Goal: Task Accomplishment & Management: Manage account settings

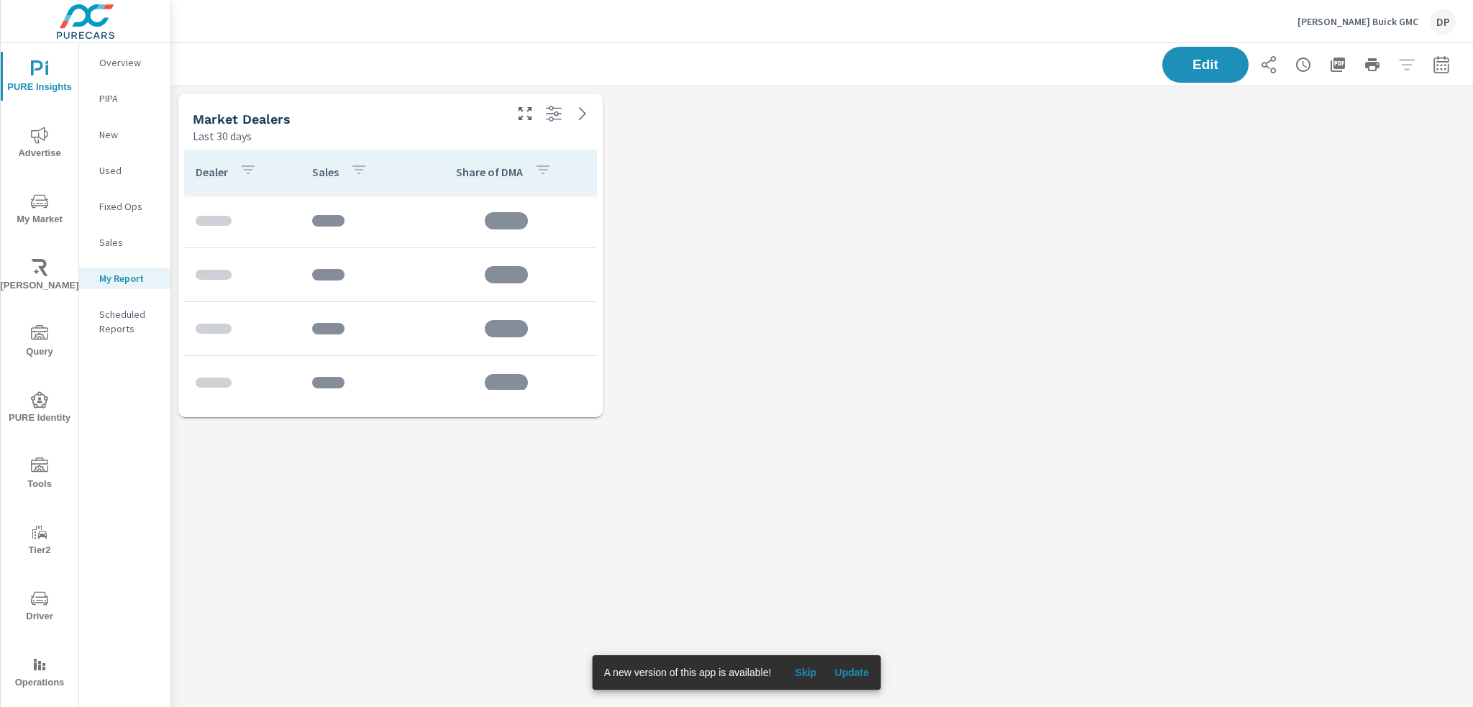
scroll to position [360, 1324]
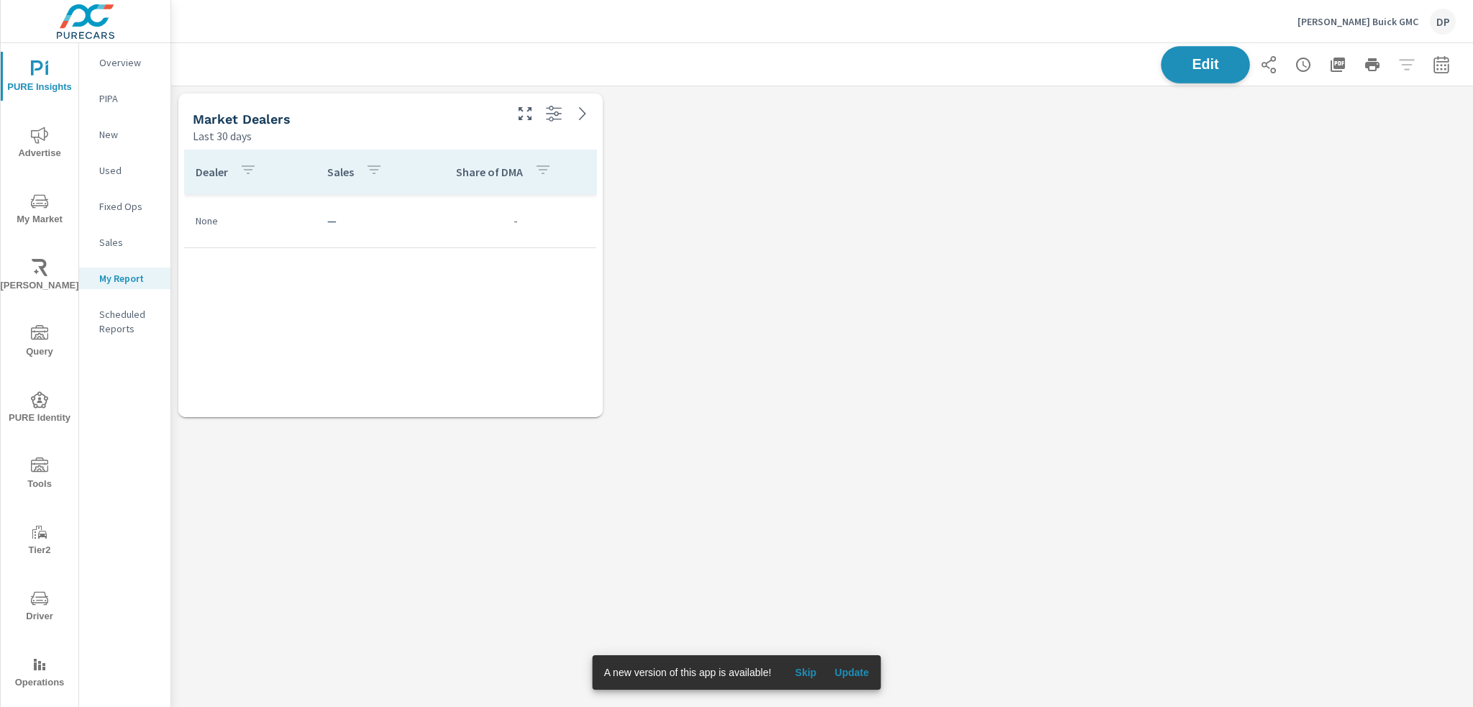
click at [1194, 76] on button "Edit" at bounding box center [1205, 64] width 89 height 37
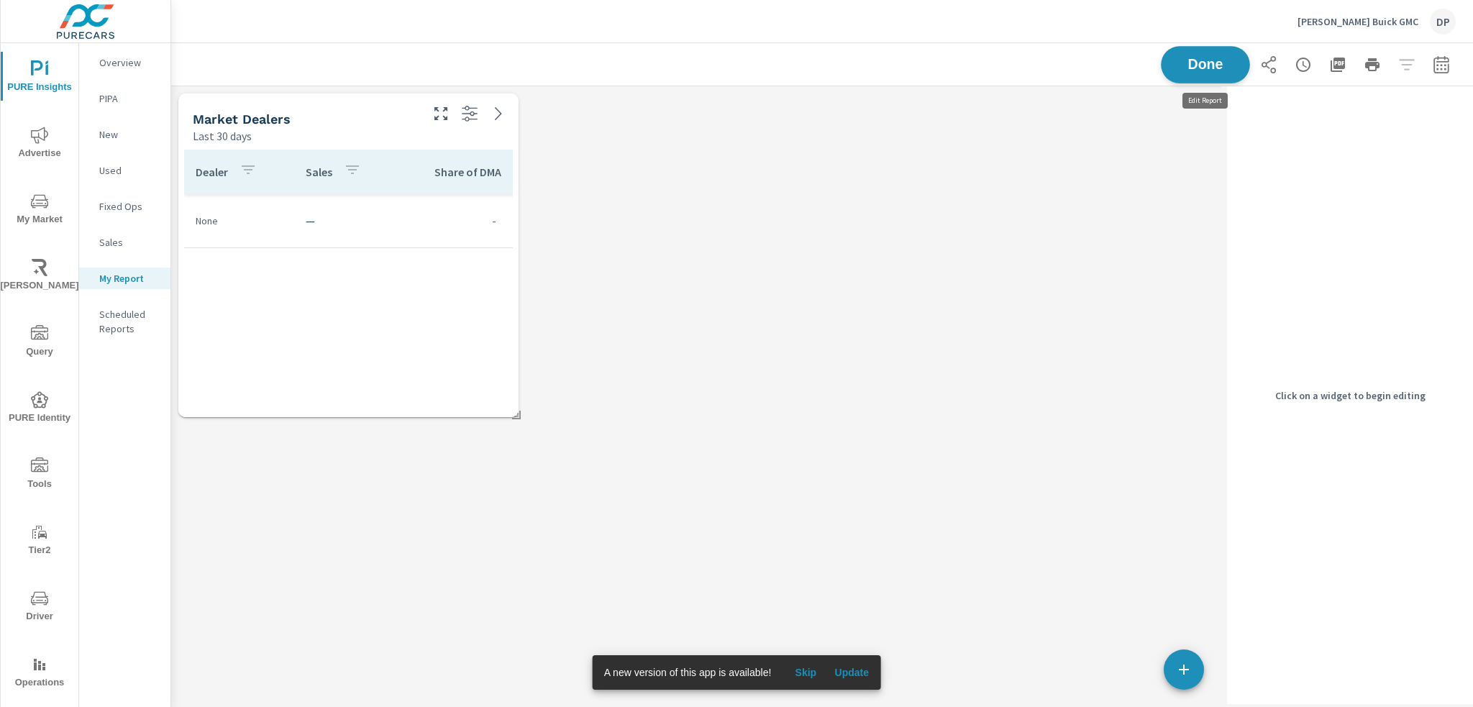
scroll to position [360, 1072]
click at [1201, 68] on span "Done" at bounding box center [1205, 65] width 59 height 14
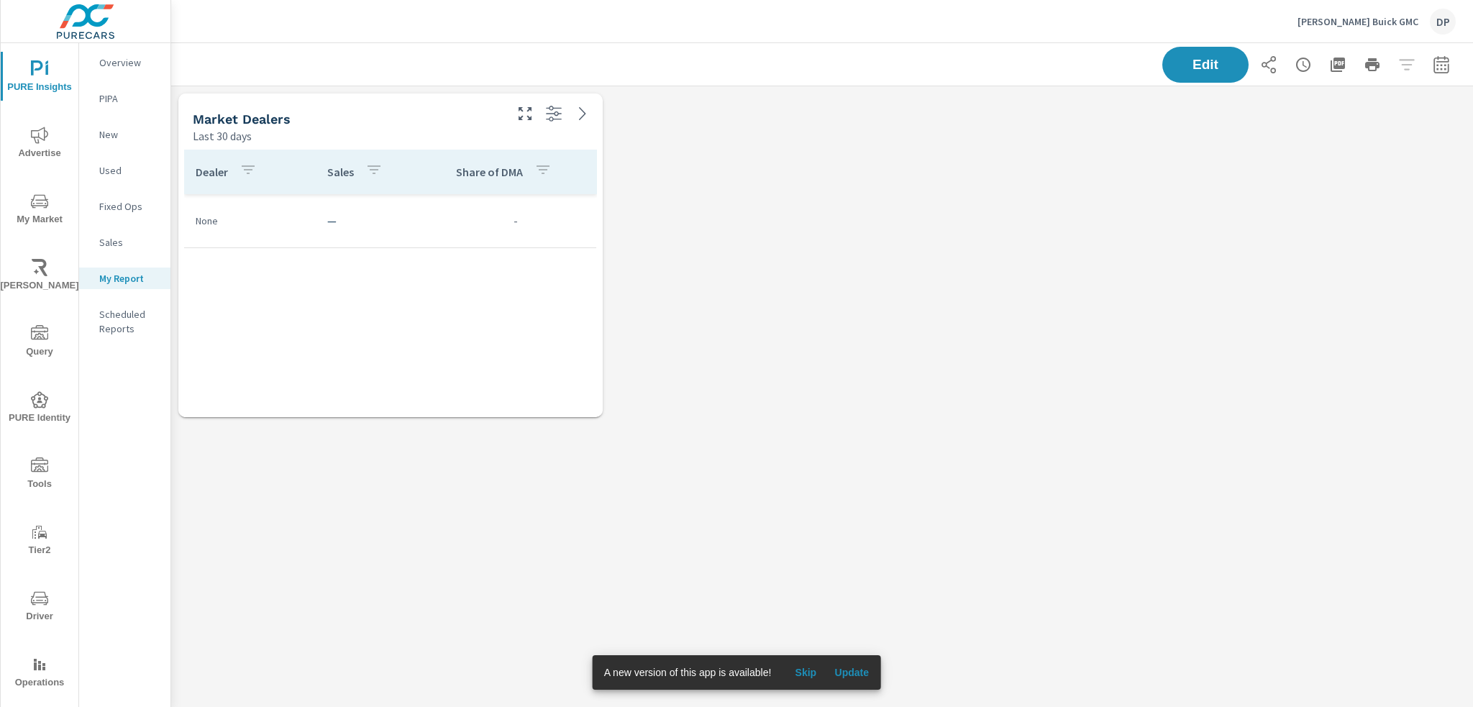
scroll to position [360, 1324]
click at [851, 654] on button "Update" at bounding box center [851, 672] width 46 height 23
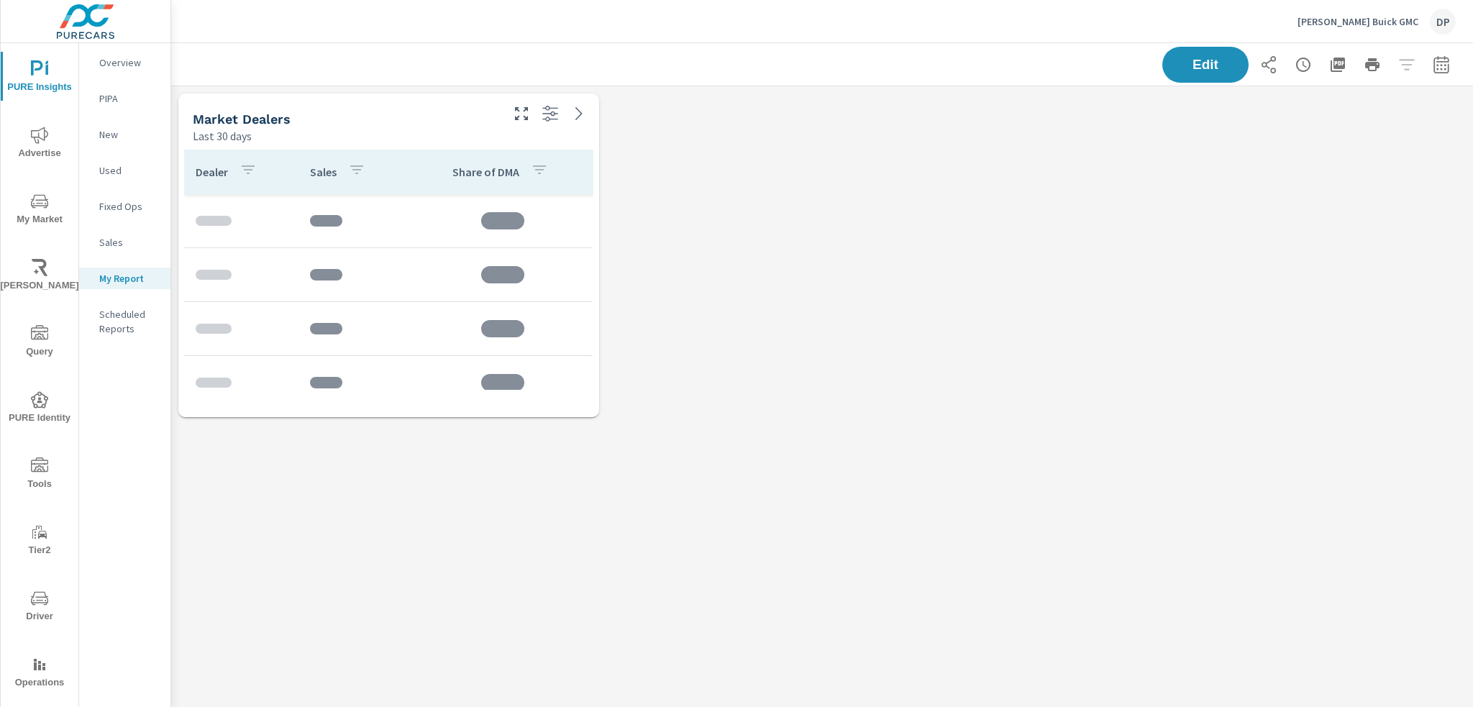
scroll to position [360, 1313]
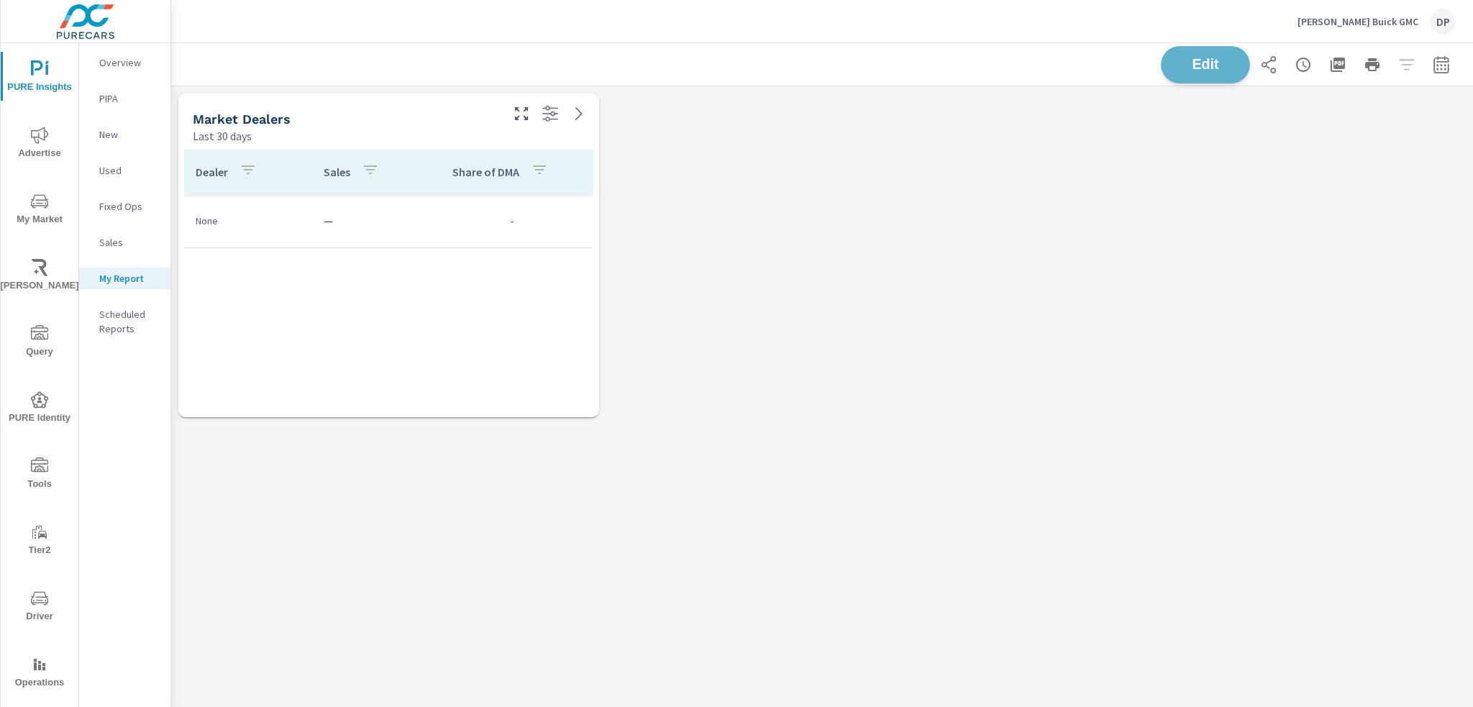
click at [1205, 70] on span "Edit" at bounding box center [1205, 65] width 59 height 14
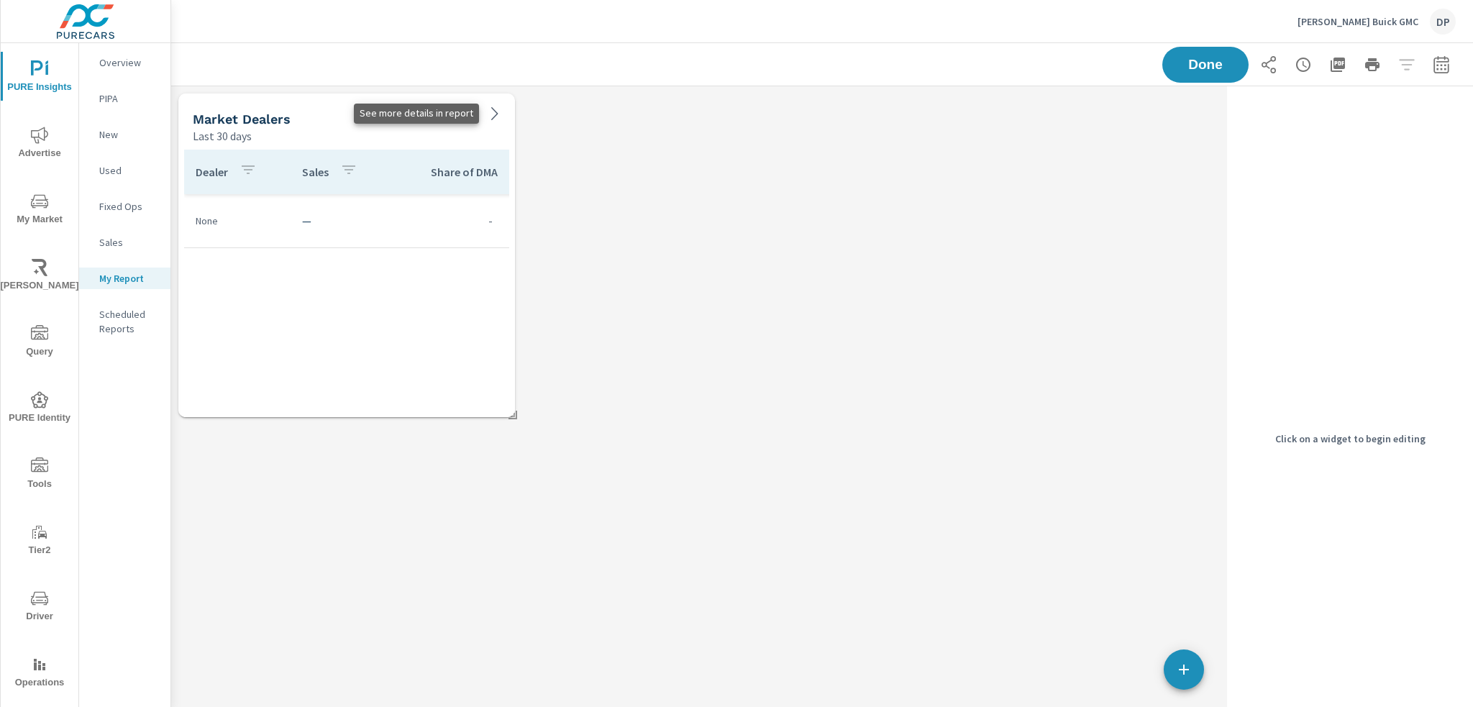
scroll to position [360, 1061]
click at [496, 123] on link at bounding box center [494, 113] width 23 height 23
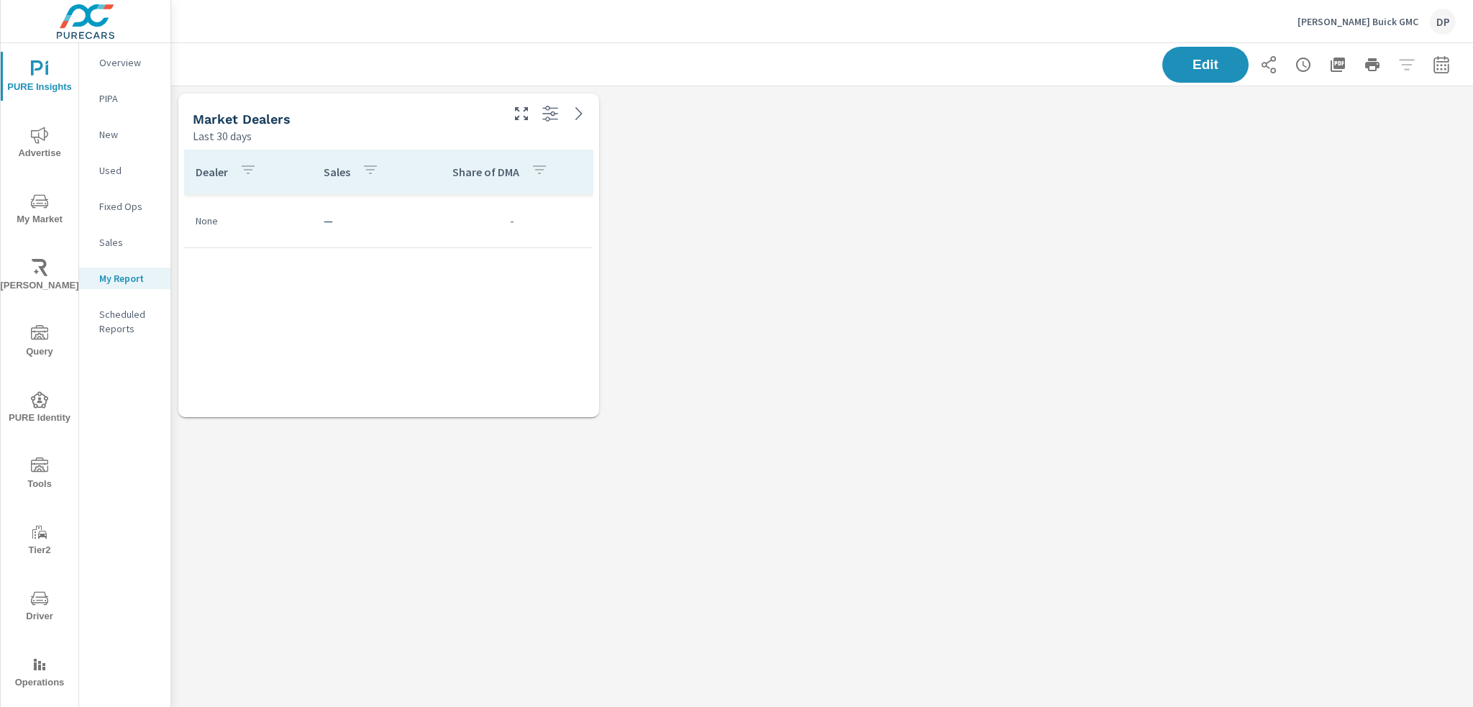
scroll to position [360, 1313]
drag, startPoint x: 408, startPoint y: 109, endPoint x: 575, endPoint y: 296, distance: 251.1
click at [575, 296] on div "Market Dealers Last 30 days Dealer Sales Share of DMA None — -" at bounding box center [388, 255] width 421 height 324
click at [575, 309] on div "Dealer Sales Share of DMA None — -" at bounding box center [388, 270] width 409 height 240
click at [1222, 79] on button "Edit" at bounding box center [1205, 64] width 89 height 37
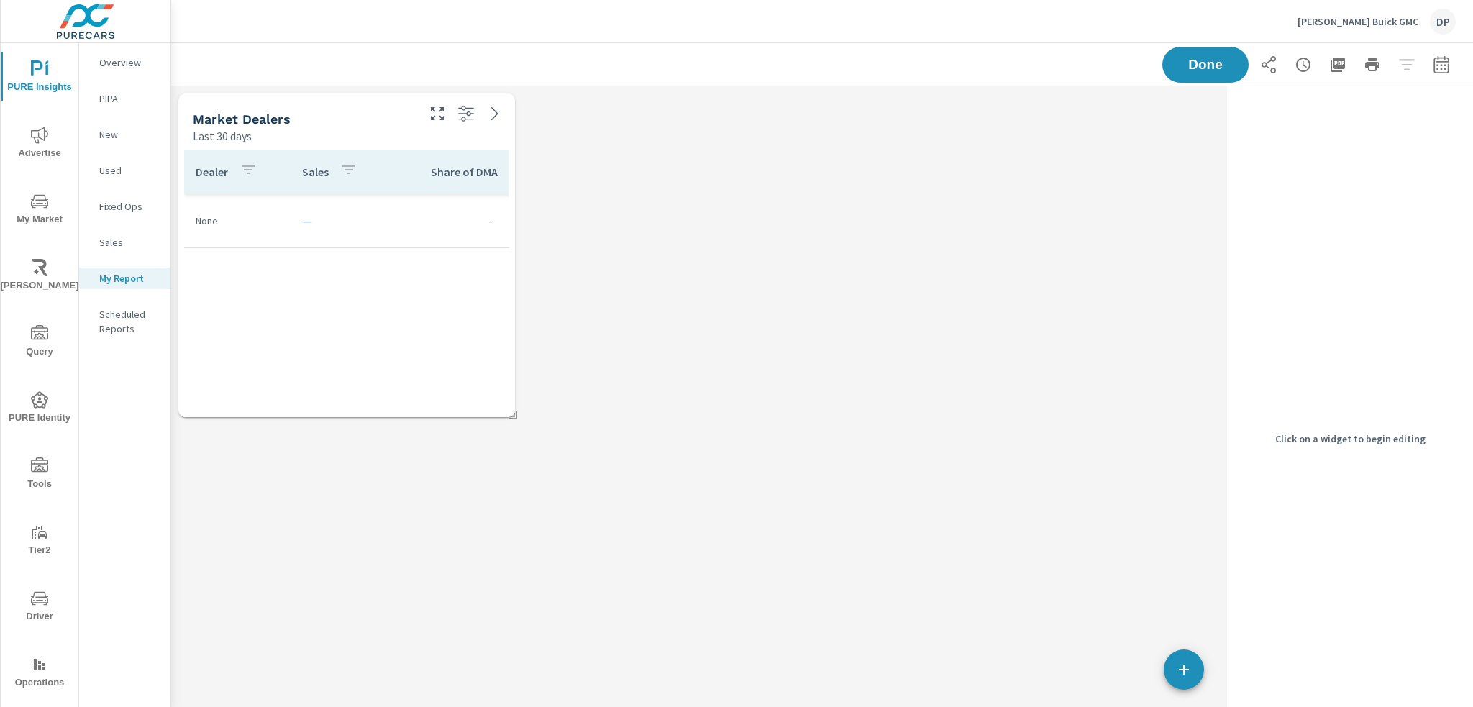
scroll to position [360, 1061]
click at [1169, 672] on span "button" at bounding box center [1184, 669] width 40 height 17
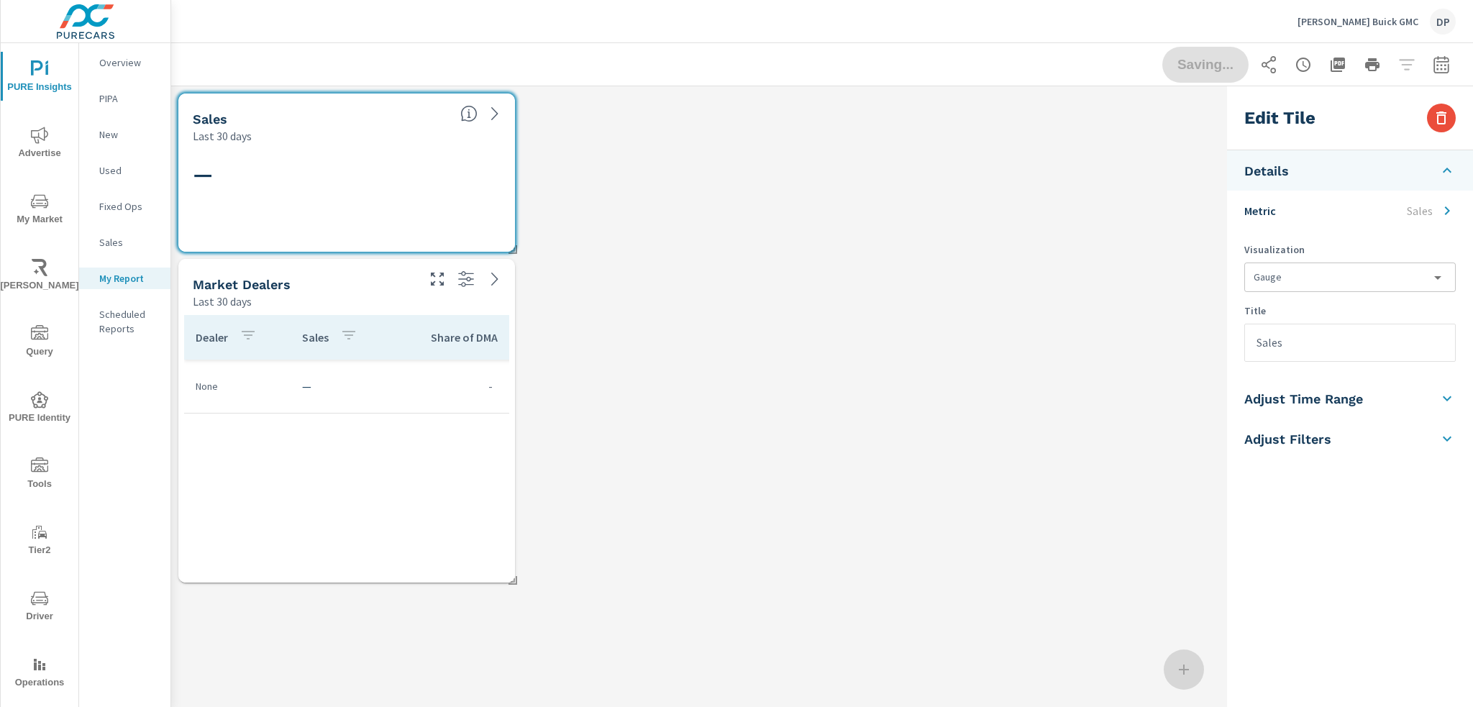
scroll to position [526, 1061]
click at [1190, 68] on div "Saving..." at bounding box center [1308, 65] width 293 height 36
click at [1192, 63] on span "Done" at bounding box center [1205, 65] width 59 height 14
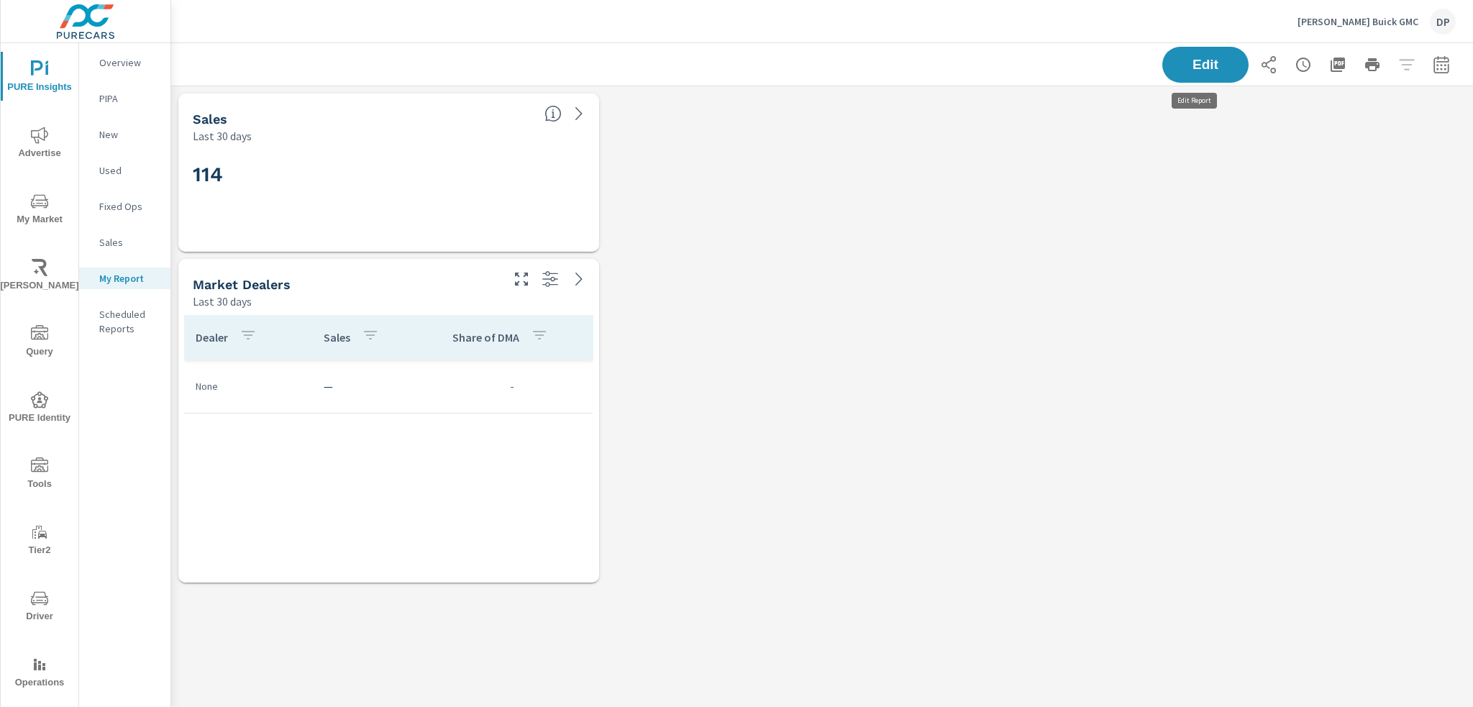
scroll to position [526, 1313]
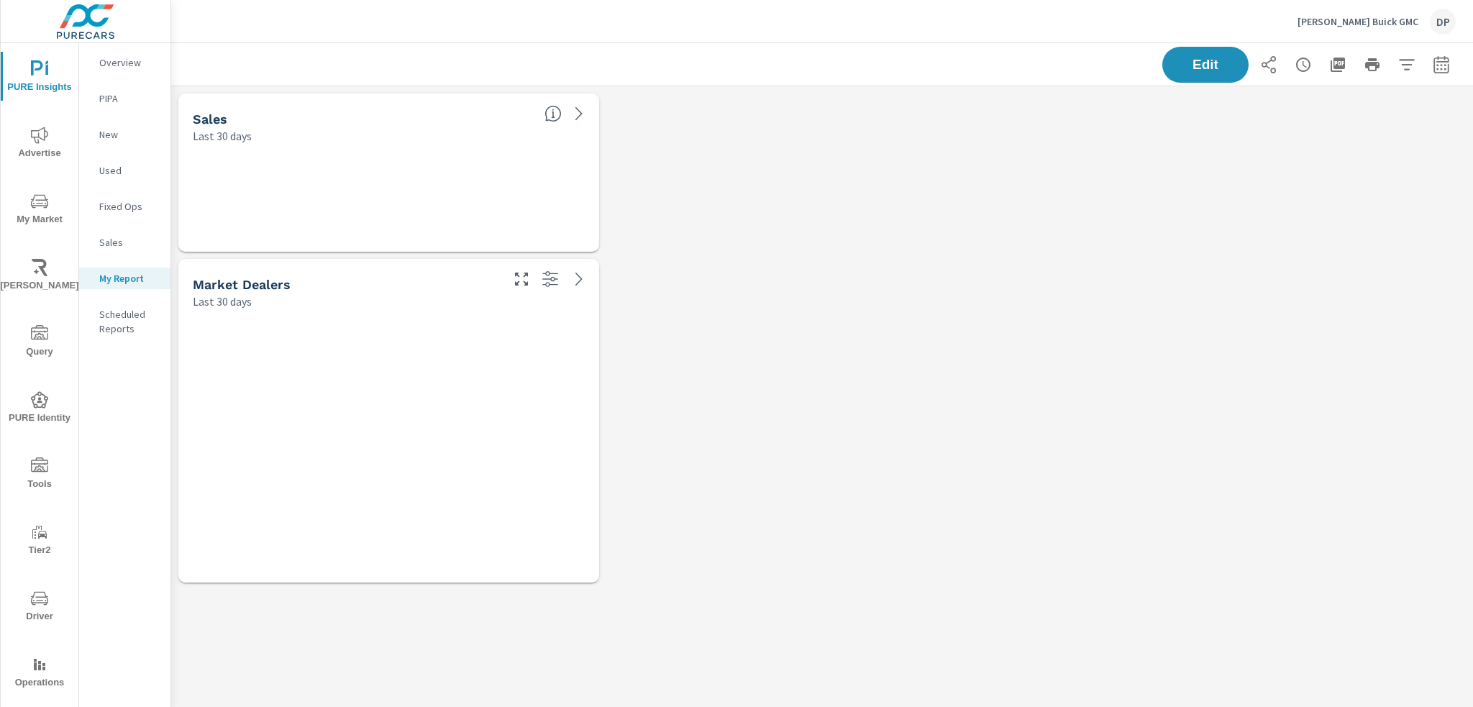
scroll to position [526, 1313]
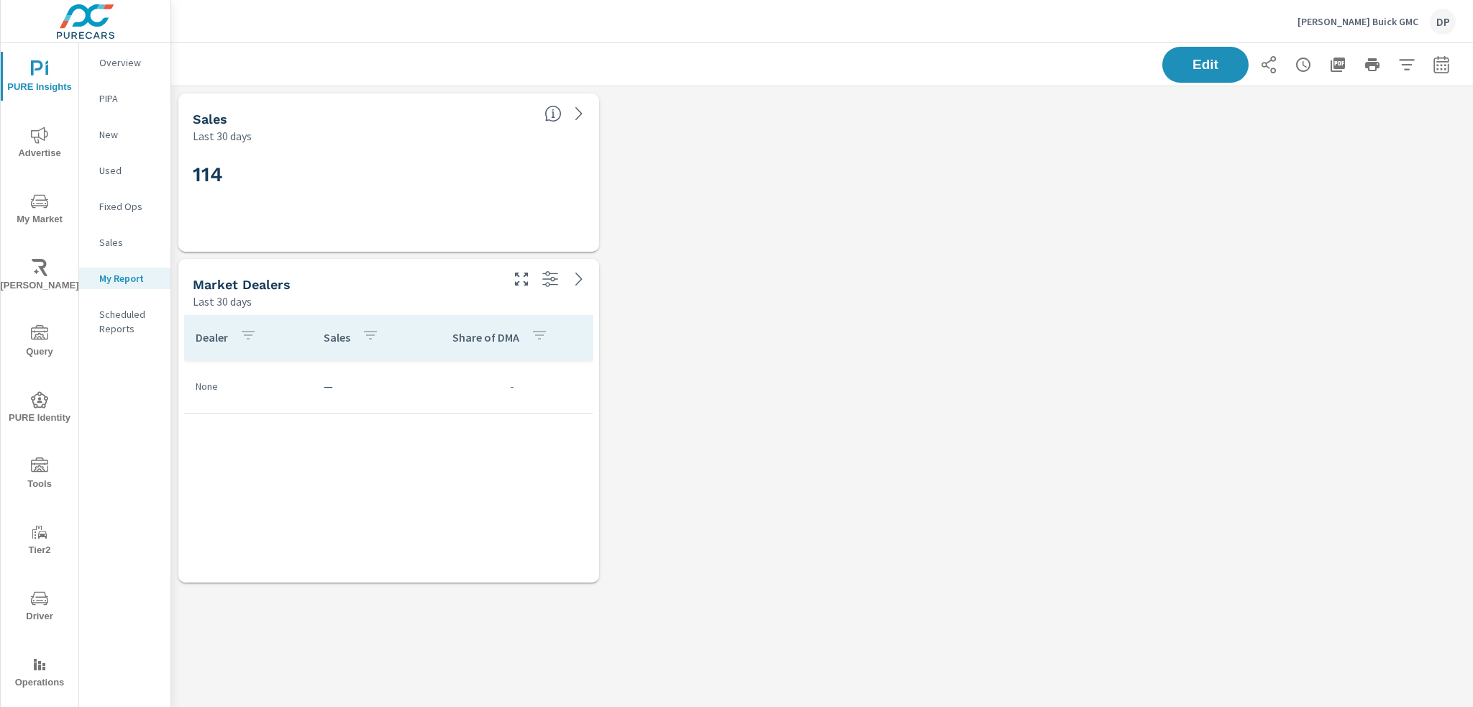
click at [118, 273] on p "My Report" at bounding box center [129, 278] width 60 height 14
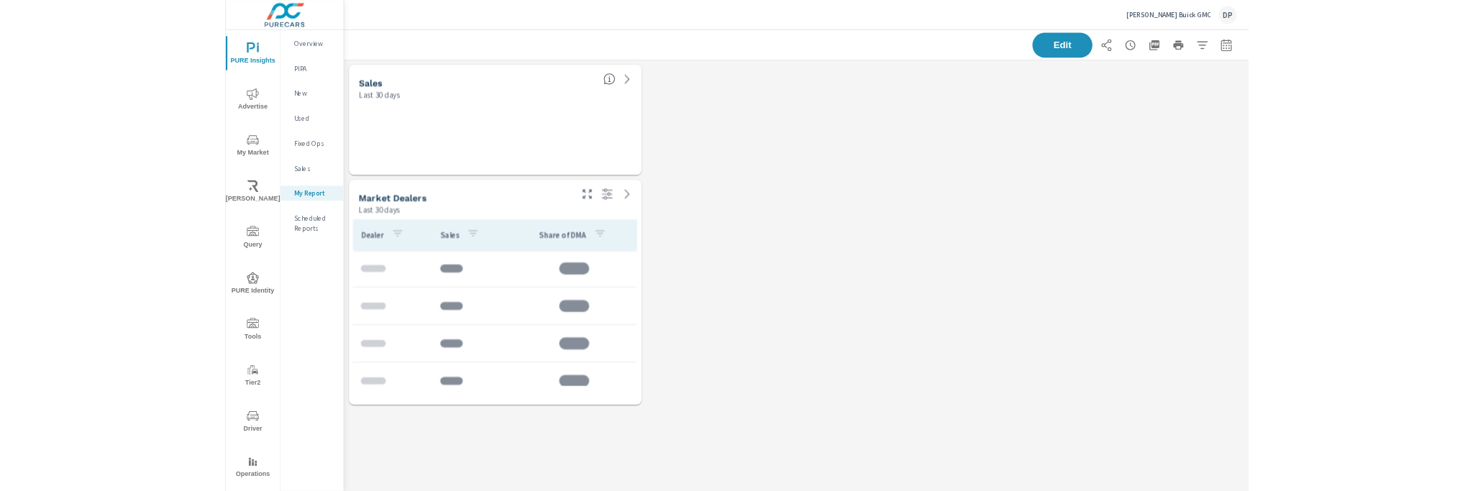
scroll to position [526, 1313]
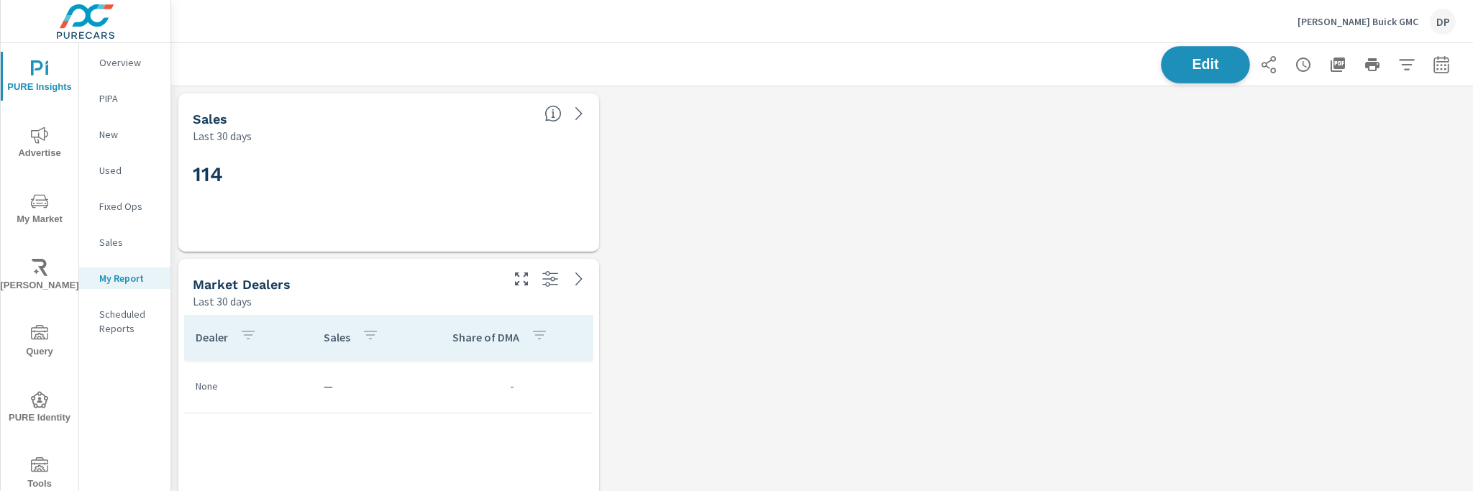
click at [1189, 78] on button "Edit" at bounding box center [1205, 64] width 89 height 37
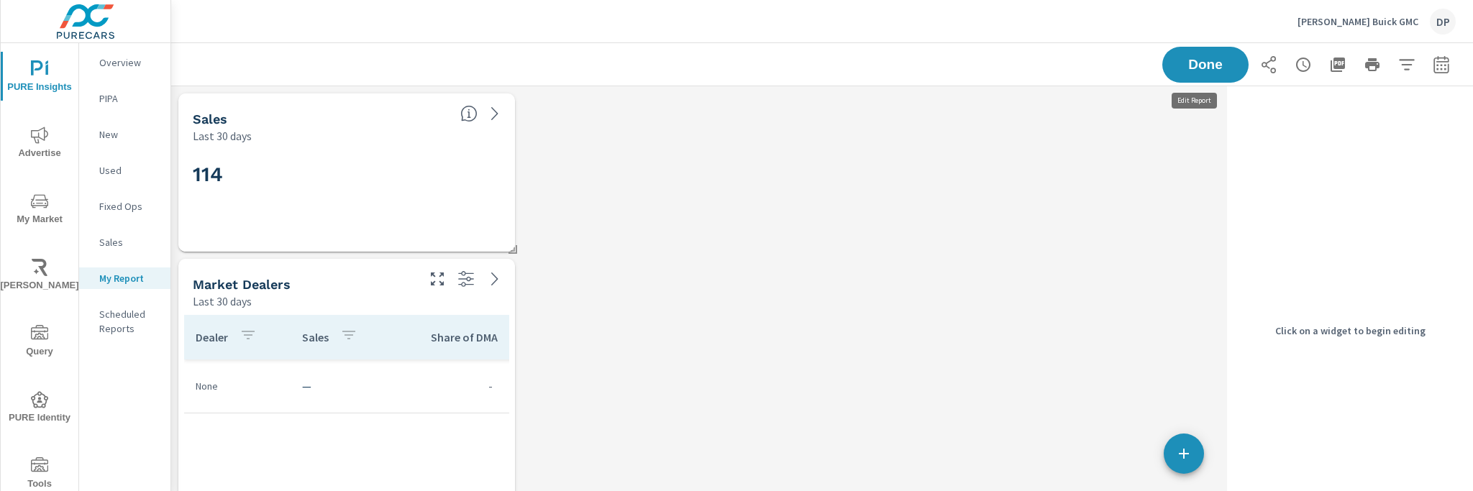
scroll to position [526, 1061]
click at [1177, 444] on button "button" at bounding box center [1184, 454] width 40 height 40
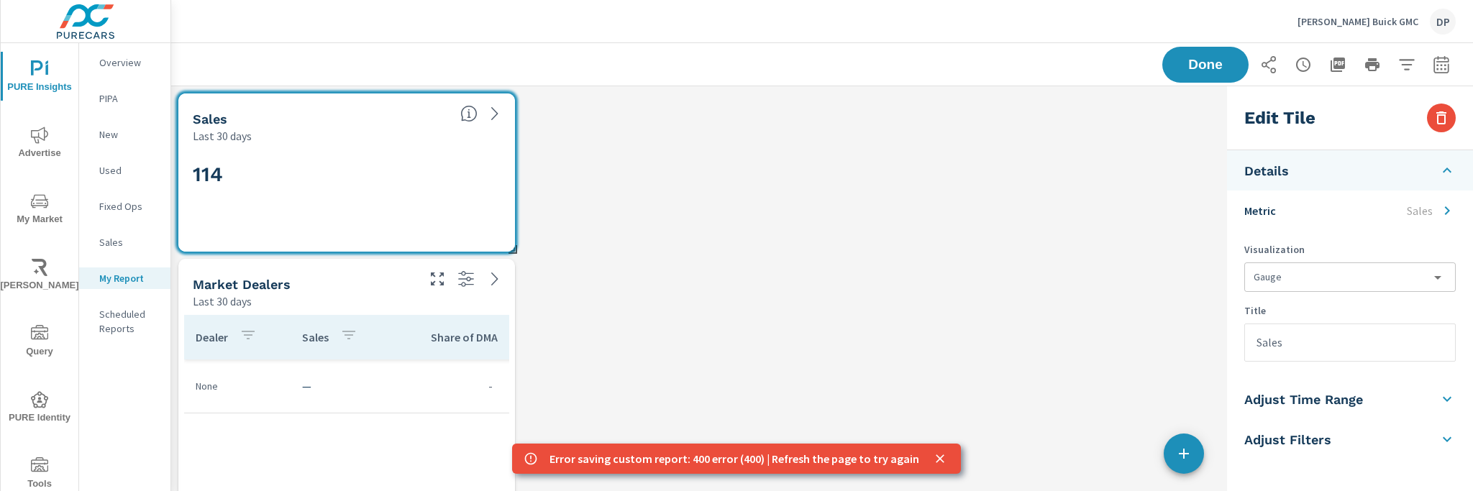
click at [933, 461] on icon "close" at bounding box center [940, 459] width 14 height 14
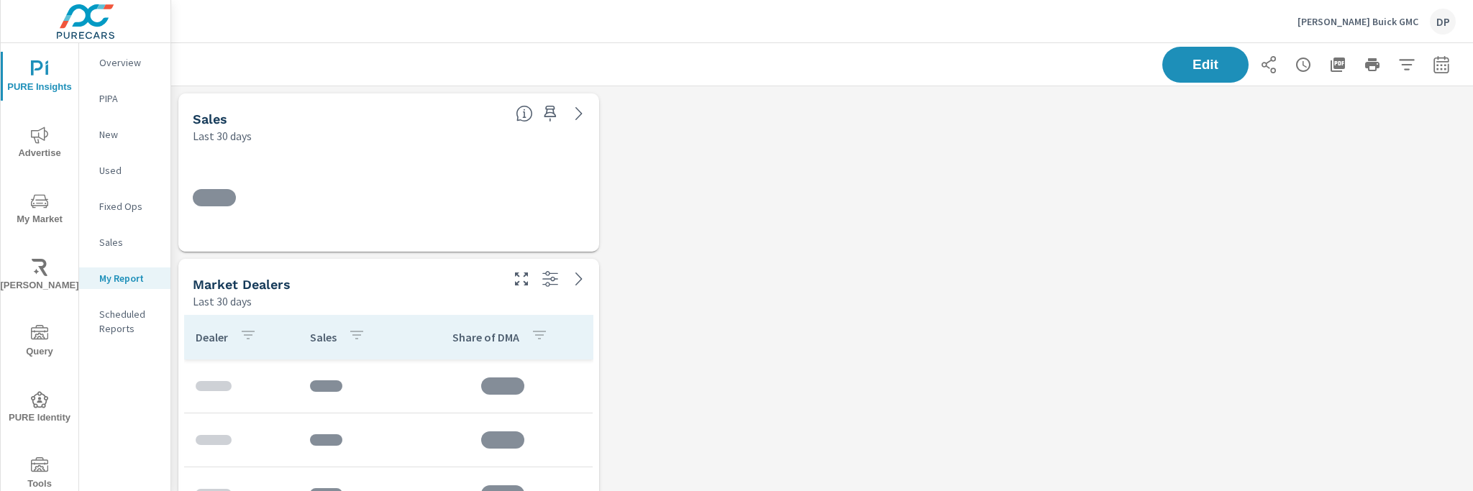
scroll to position [526, 1313]
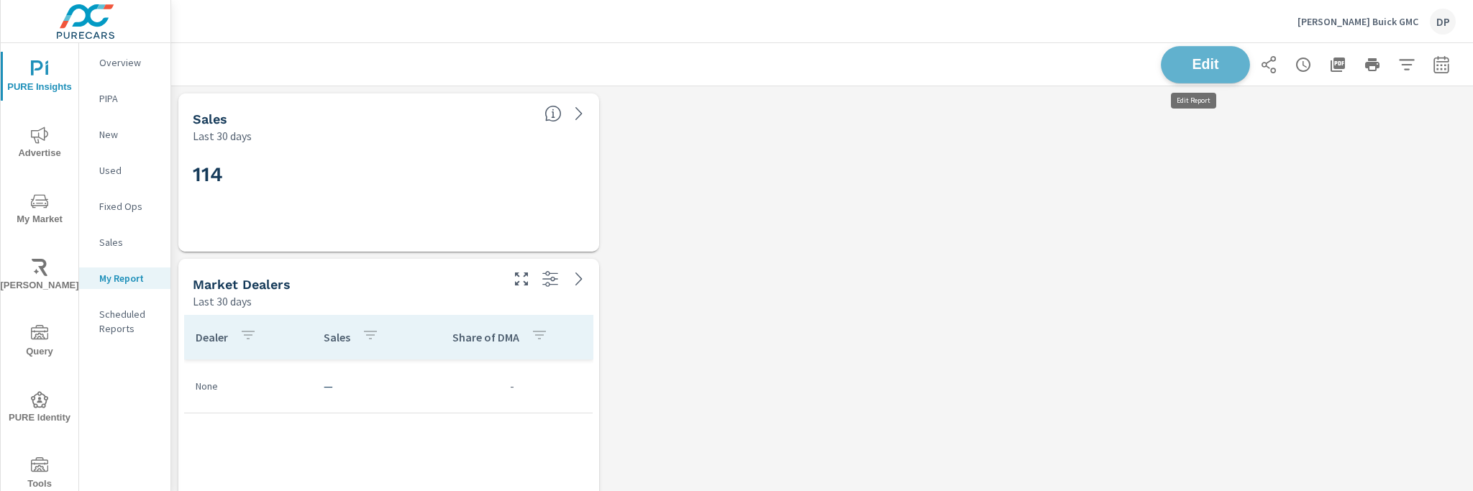
click at [1169, 73] on button "Edit" at bounding box center [1205, 64] width 89 height 37
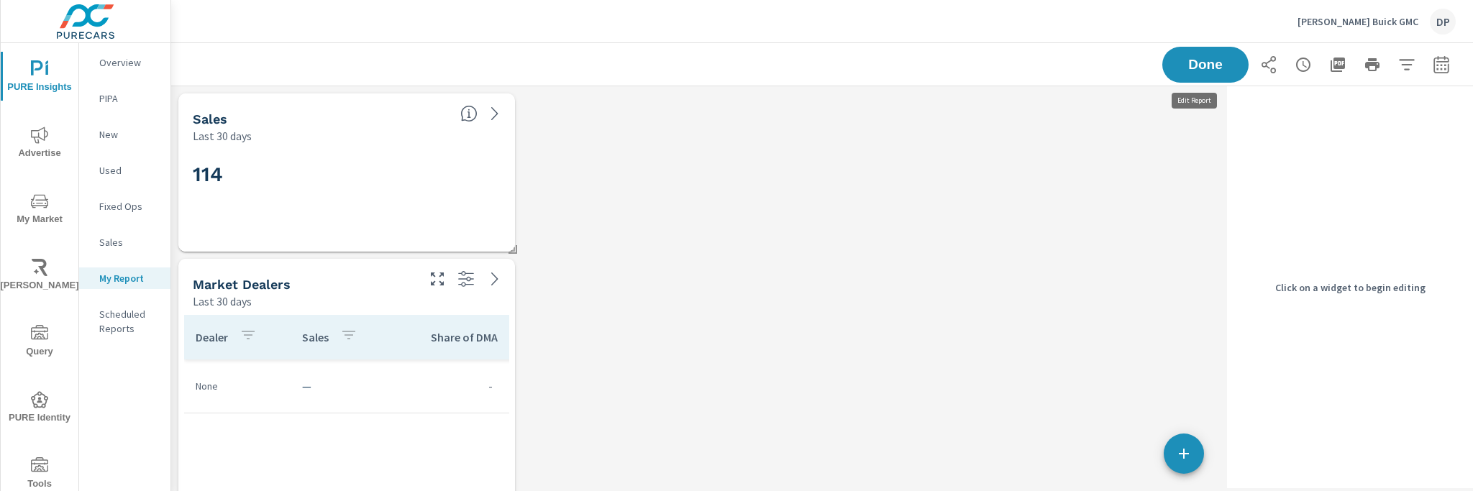
scroll to position [526, 1061]
click at [1185, 466] on button "button" at bounding box center [1184, 454] width 40 height 40
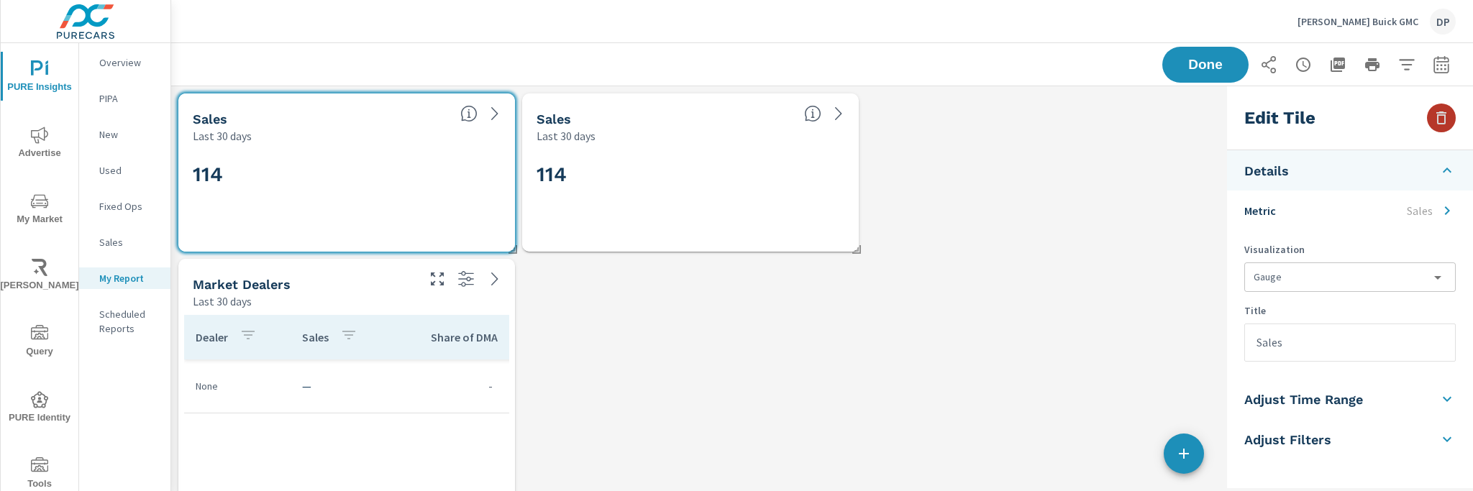
click at [1445, 123] on icon "button" at bounding box center [1441, 117] width 17 height 17
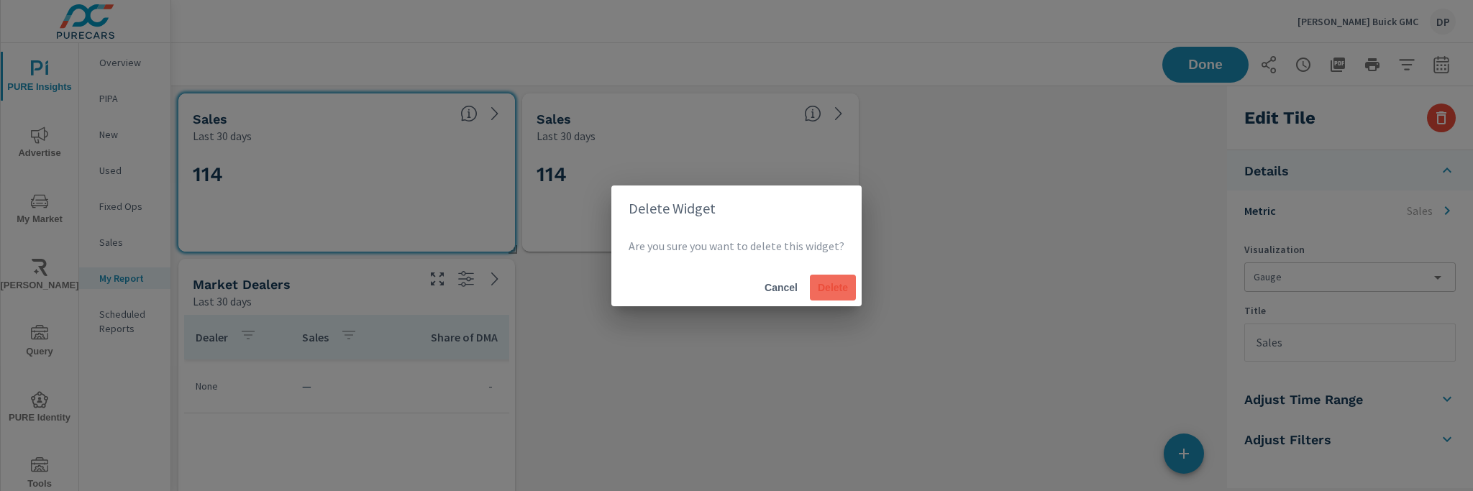
click at [838, 282] on span "Delete" at bounding box center [833, 287] width 35 height 13
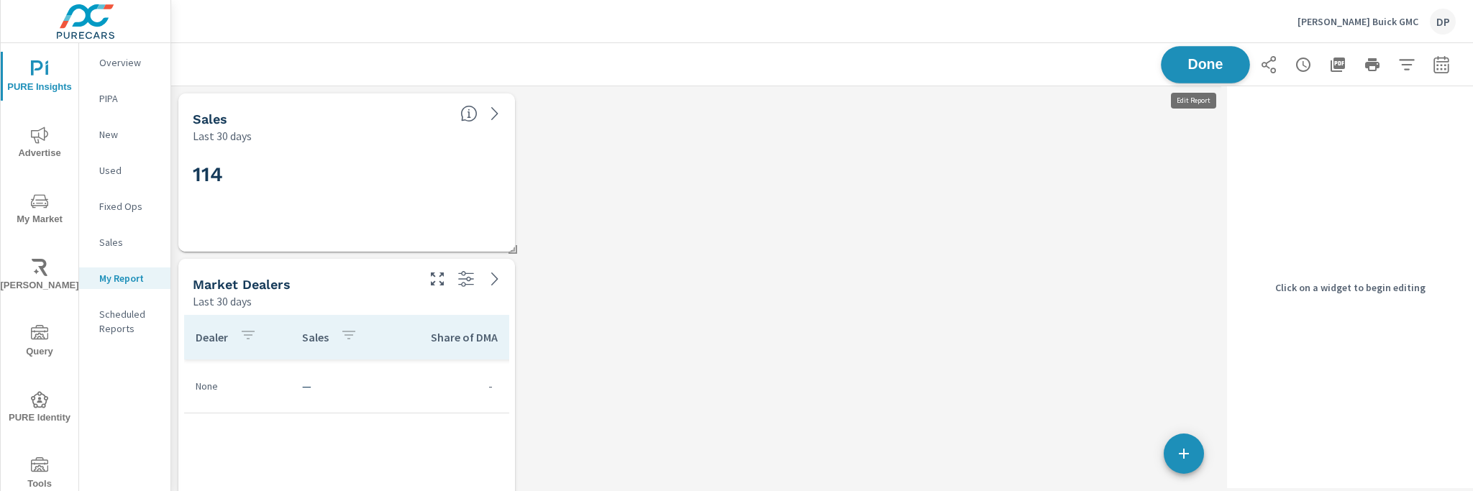
click at [1218, 65] on span "Done" at bounding box center [1205, 65] width 59 height 14
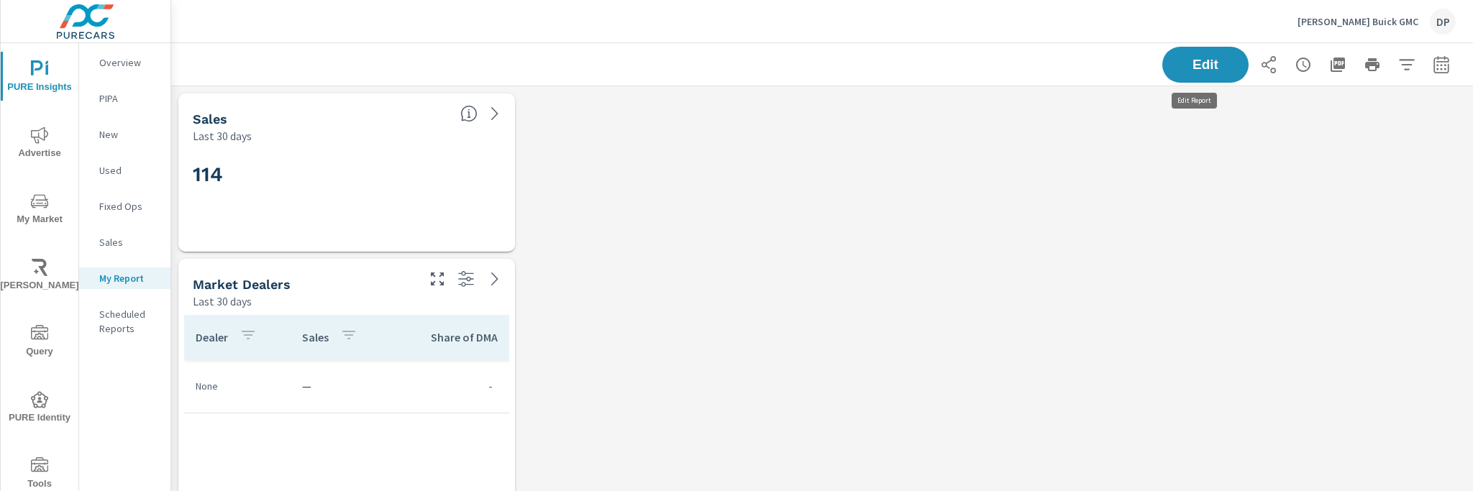
scroll to position [526, 1313]
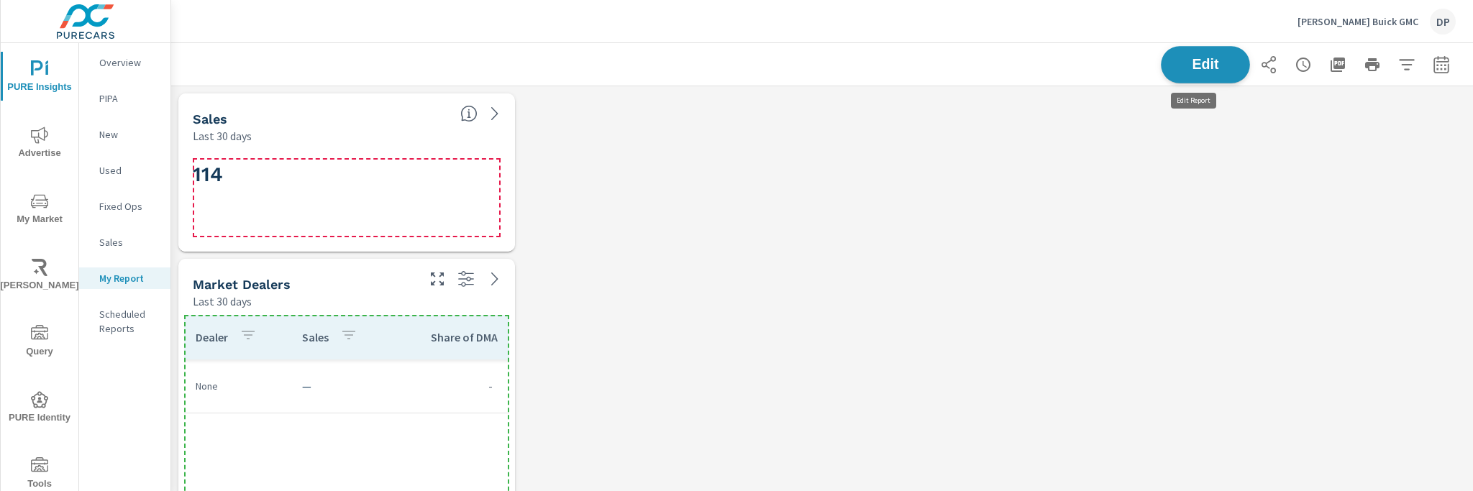
click at [1179, 81] on button "Edit" at bounding box center [1205, 64] width 89 height 37
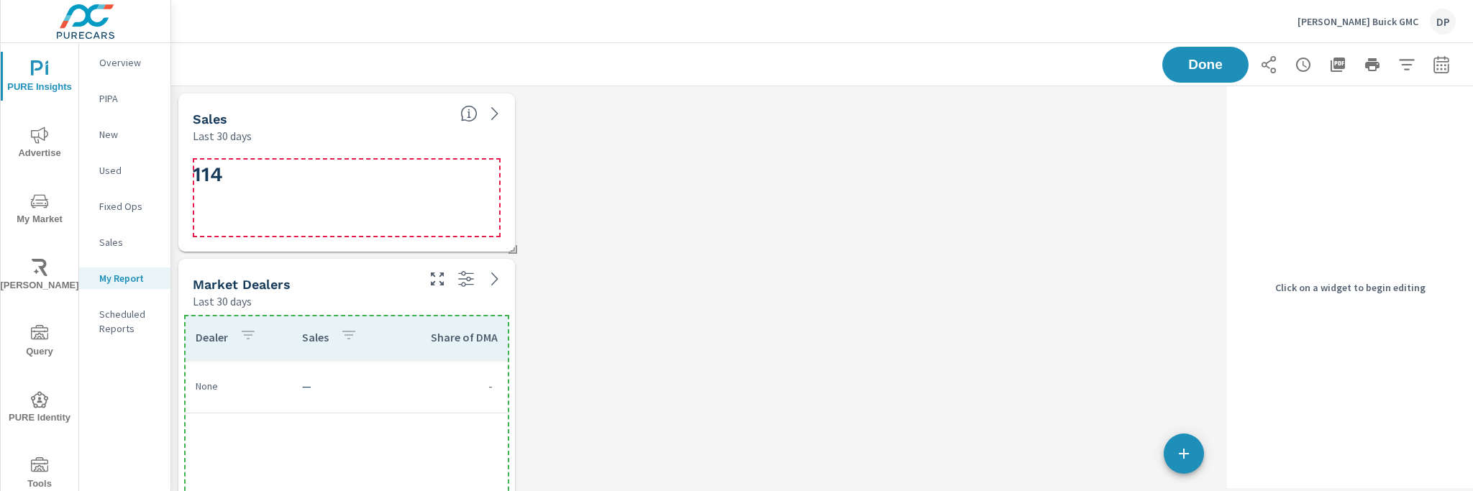
scroll to position [526, 1061]
click at [1177, 448] on icon "button" at bounding box center [1183, 453] width 17 height 17
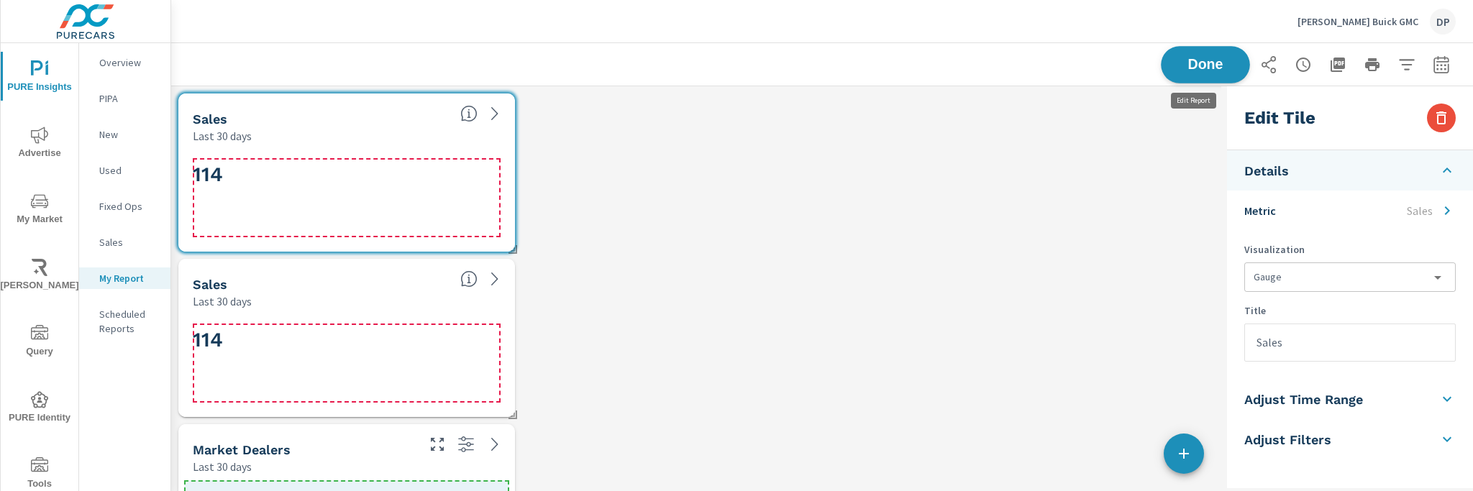
scroll to position [691, 1061]
click at [1177, 58] on span "Done" at bounding box center [1205, 65] width 59 height 14
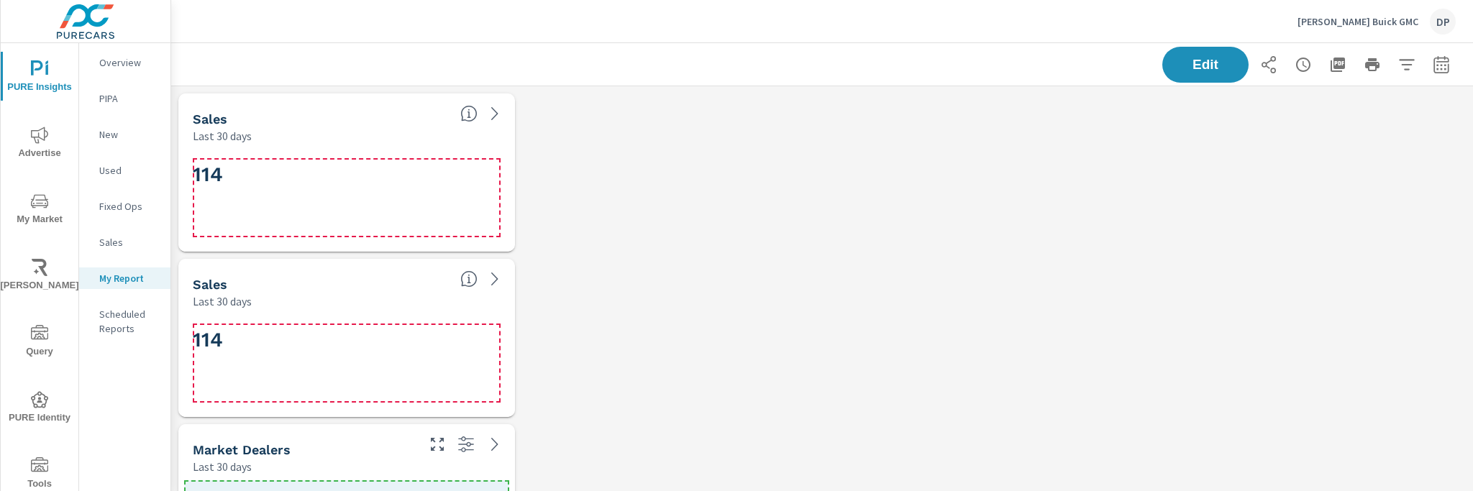
scroll to position [691, 1313]
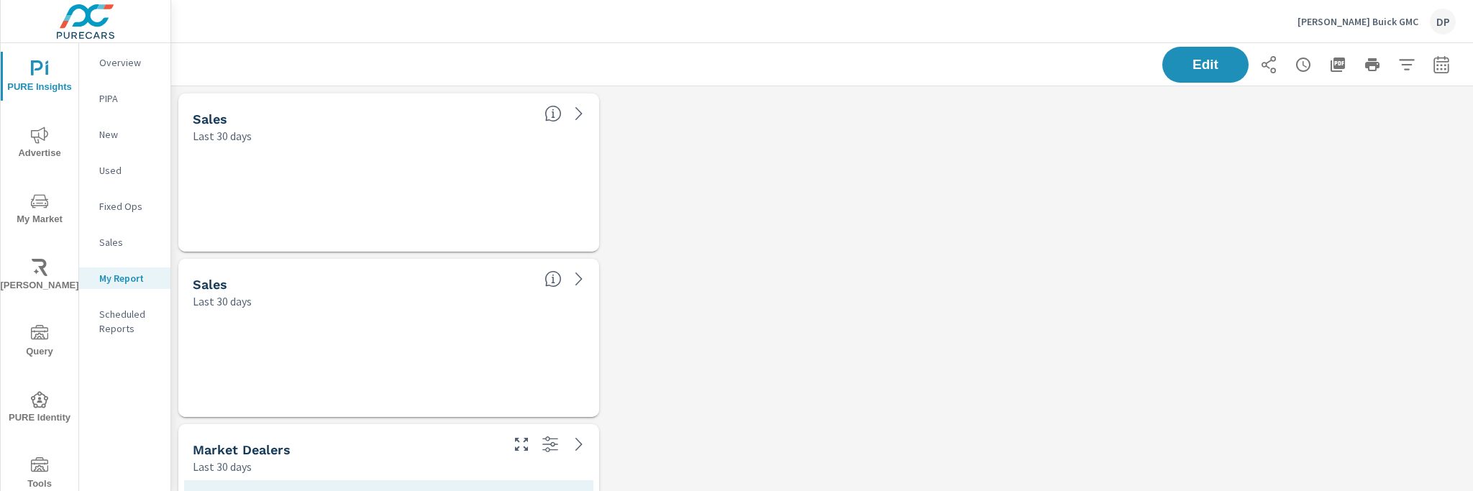
scroll to position [691, 1313]
click at [1177, 65] on span "Edit" at bounding box center [1205, 65] width 59 height 14
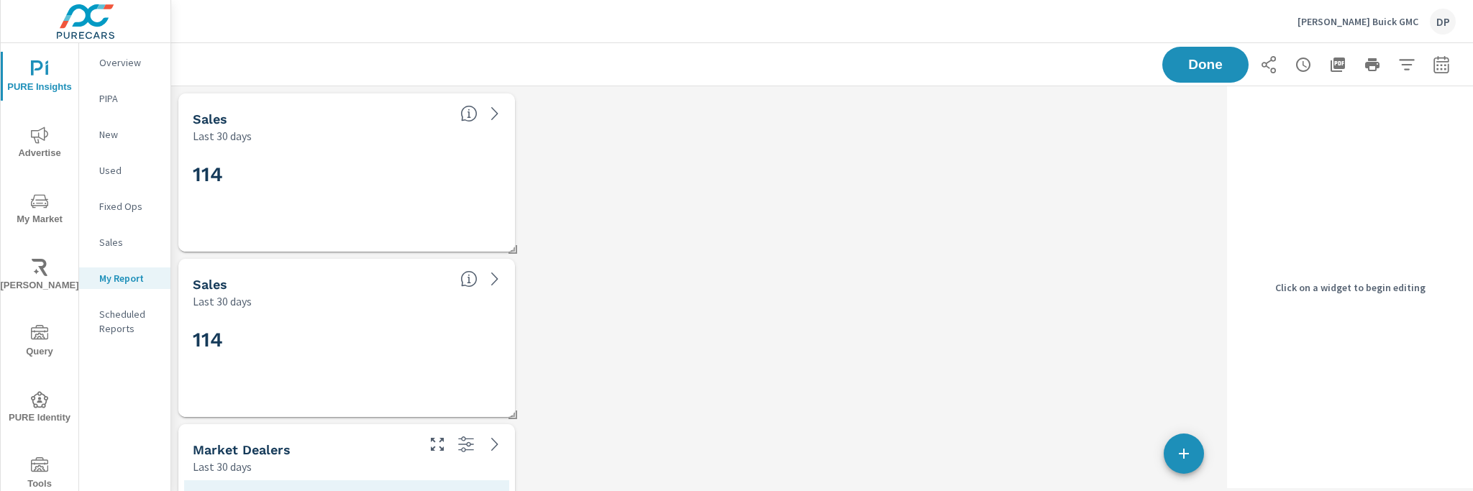
scroll to position [691, 1061]
click at [1186, 464] on button "button" at bounding box center [1184, 454] width 40 height 40
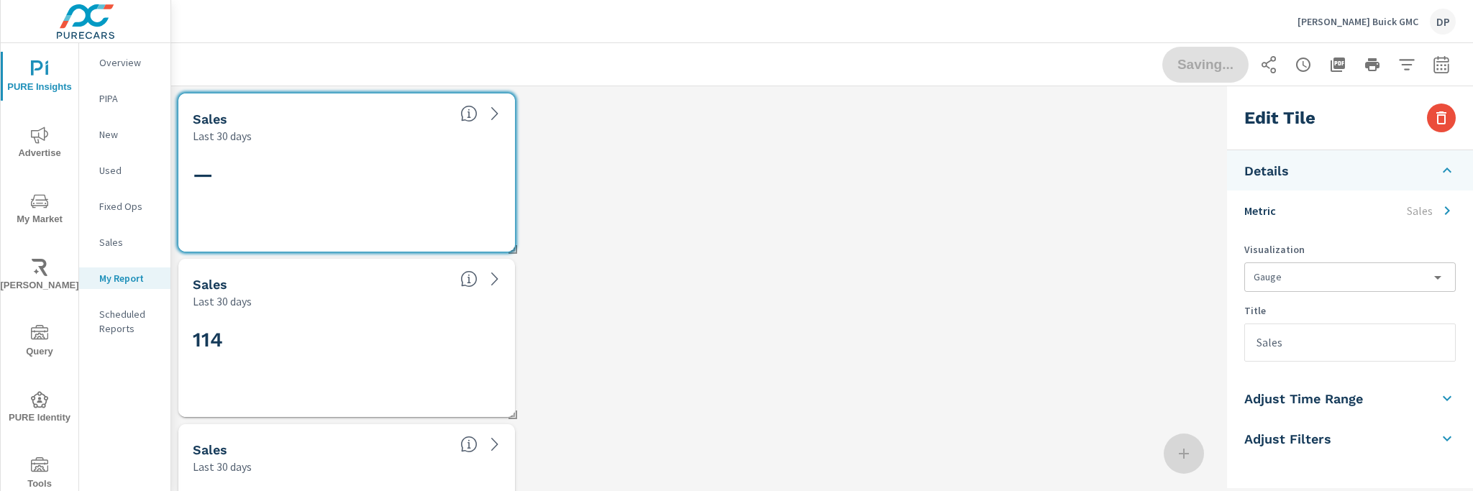
scroll to position [857, 1061]
click at [1439, 117] on icon "button" at bounding box center [1441, 117] width 17 height 17
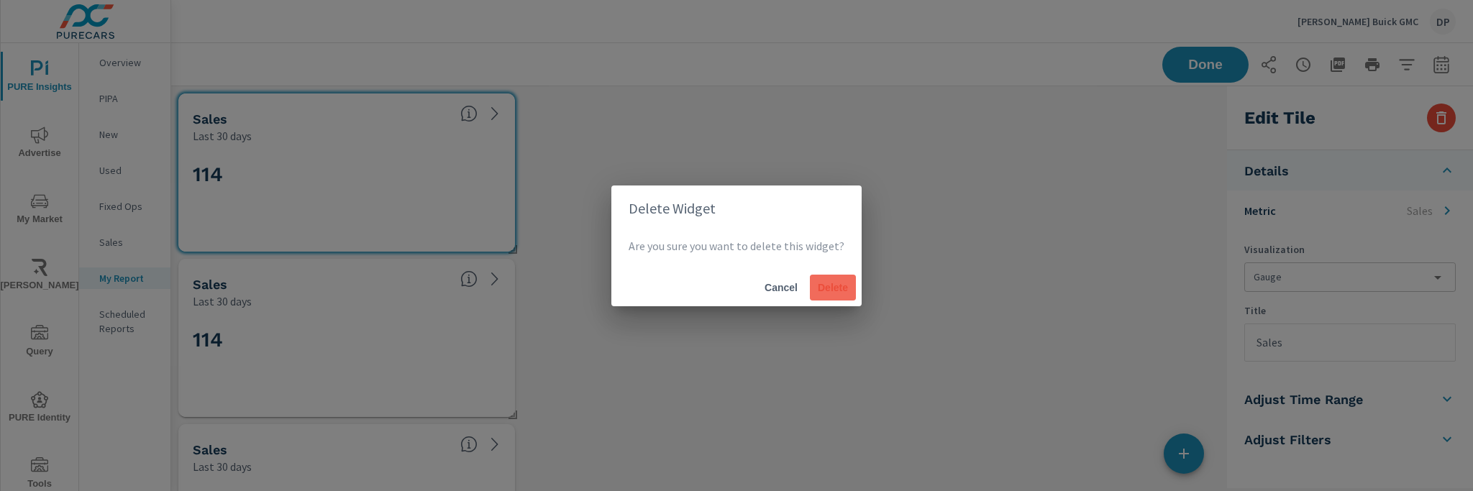
click at [841, 288] on span "Delete" at bounding box center [833, 287] width 35 height 13
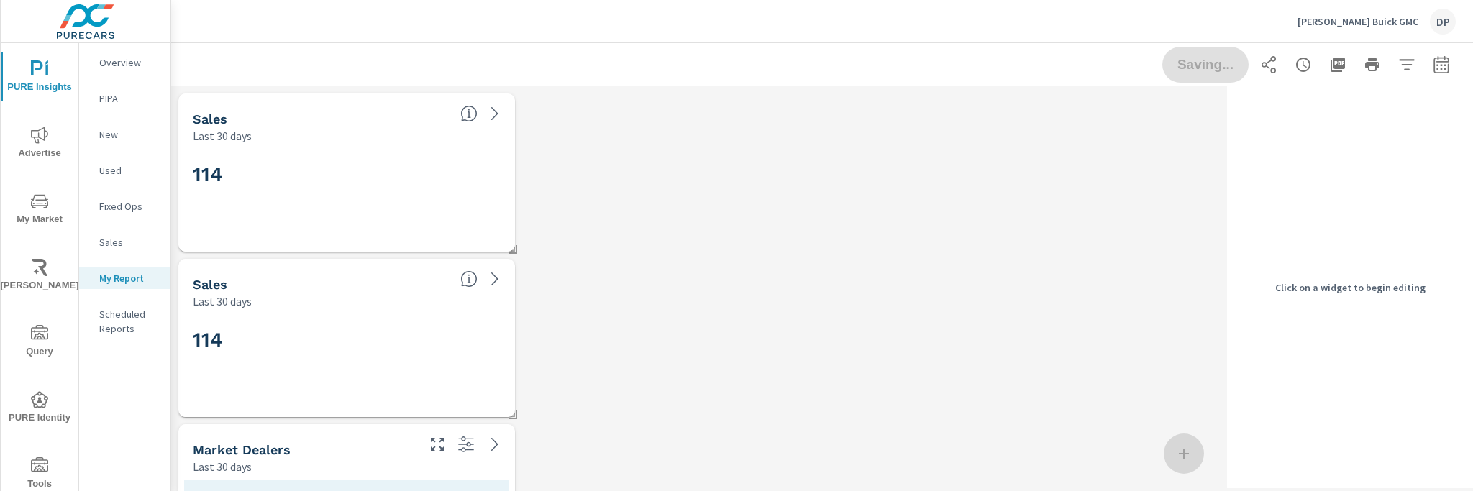
scroll to position [691, 1061]
click at [383, 164] on h2 "114" at bounding box center [347, 174] width 308 height 25
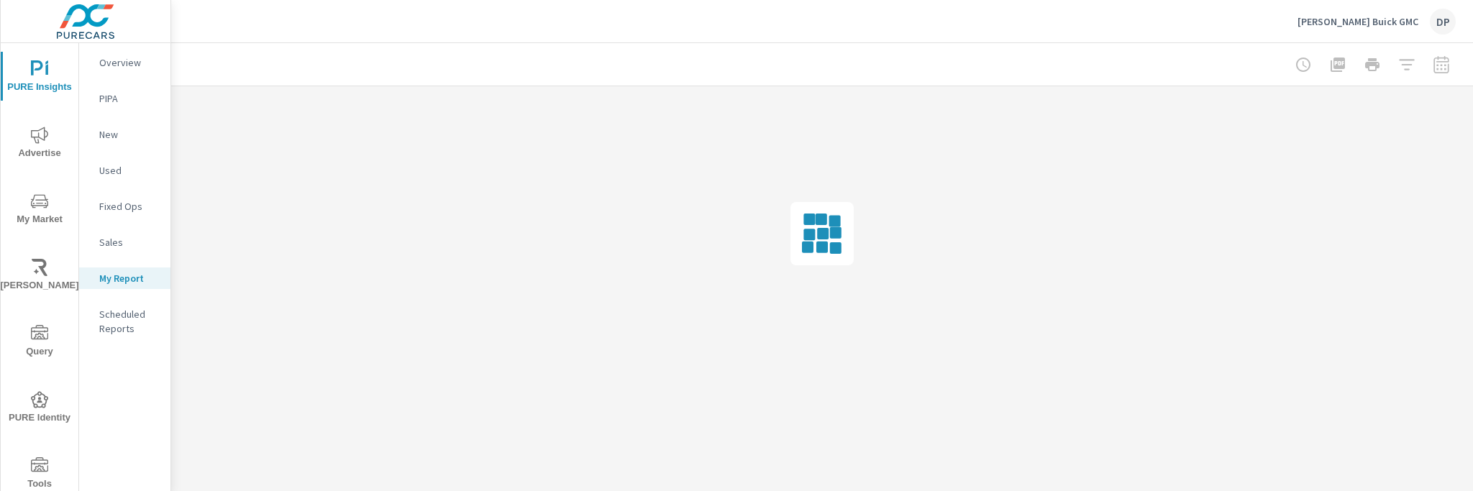
click at [1433, 123] on div at bounding box center [822, 233] width 1302 height 295
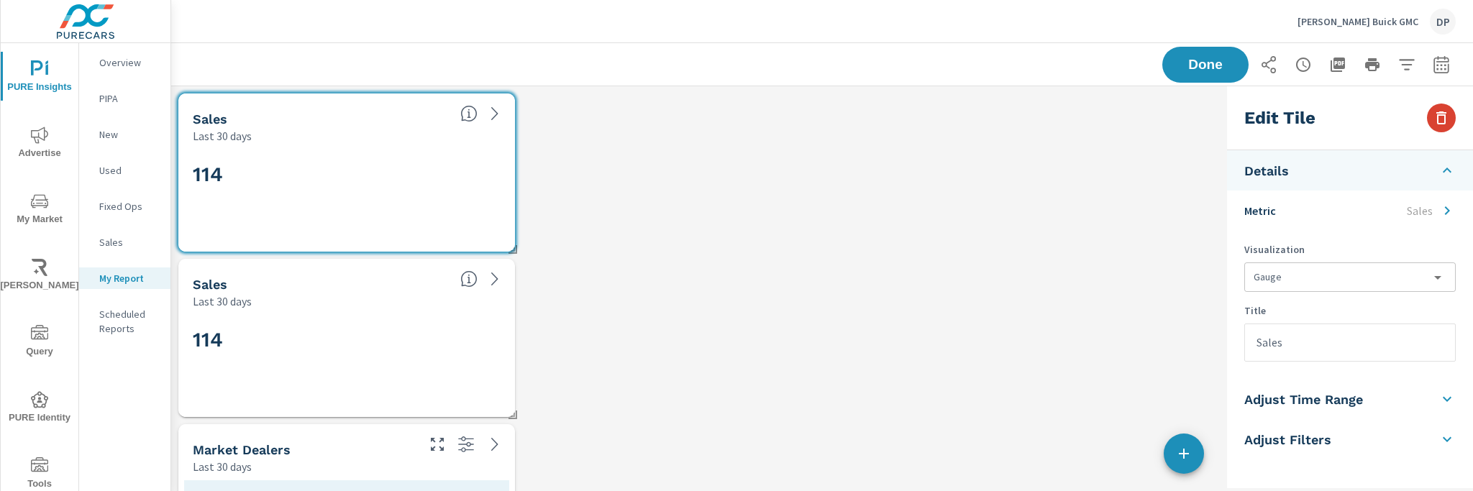
click at [1435, 119] on icon "button" at bounding box center [1441, 117] width 17 height 17
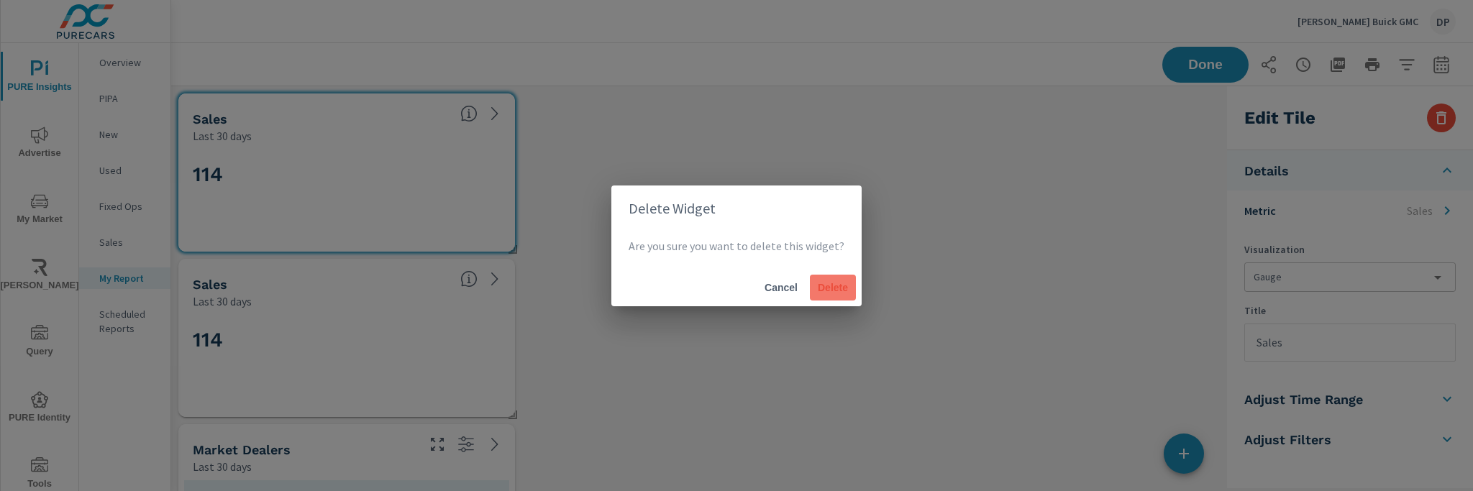
click at [848, 287] on button "Delete" at bounding box center [833, 288] width 46 height 26
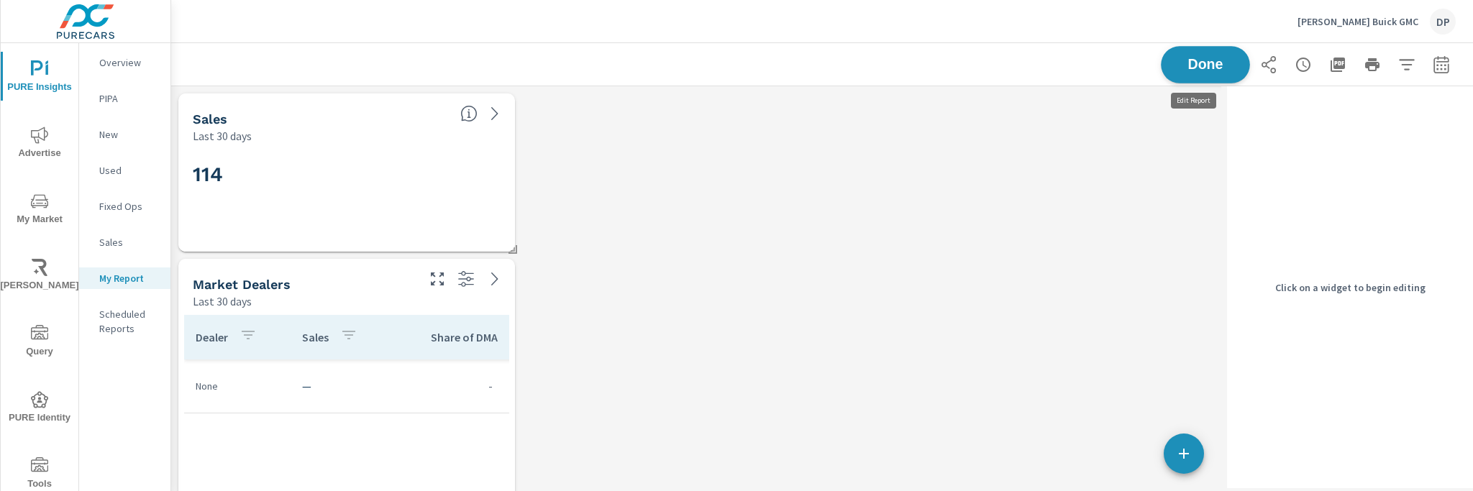
scroll to position [526, 1061]
click at [1185, 63] on span "Done" at bounding box center [1205, 65] width 59 height 14
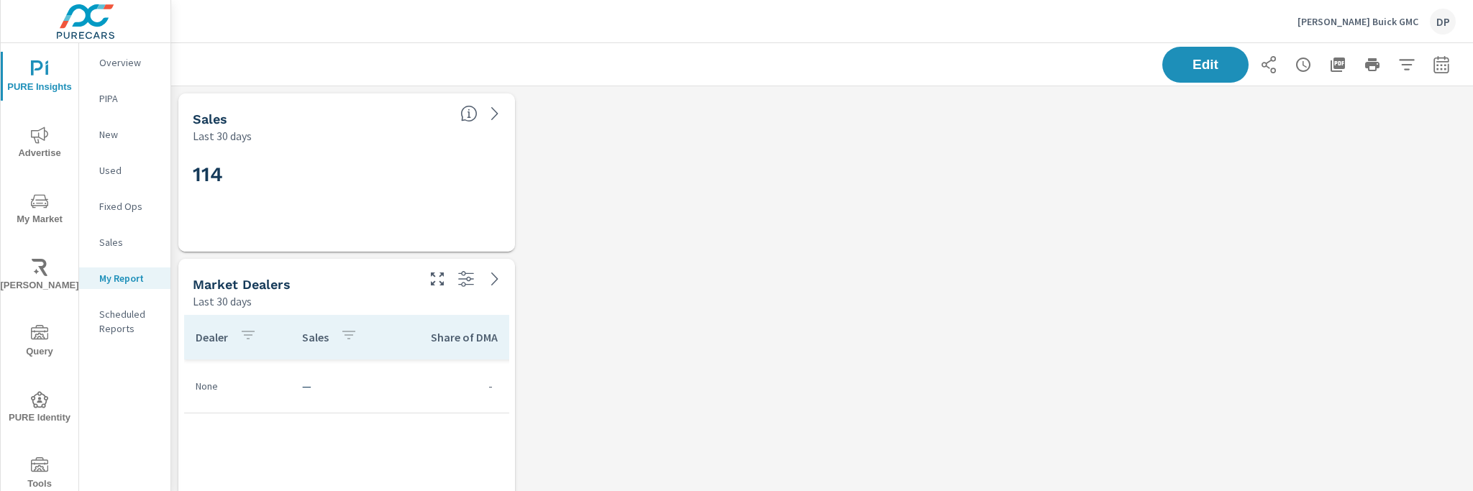
scroll to position [526, 1313]
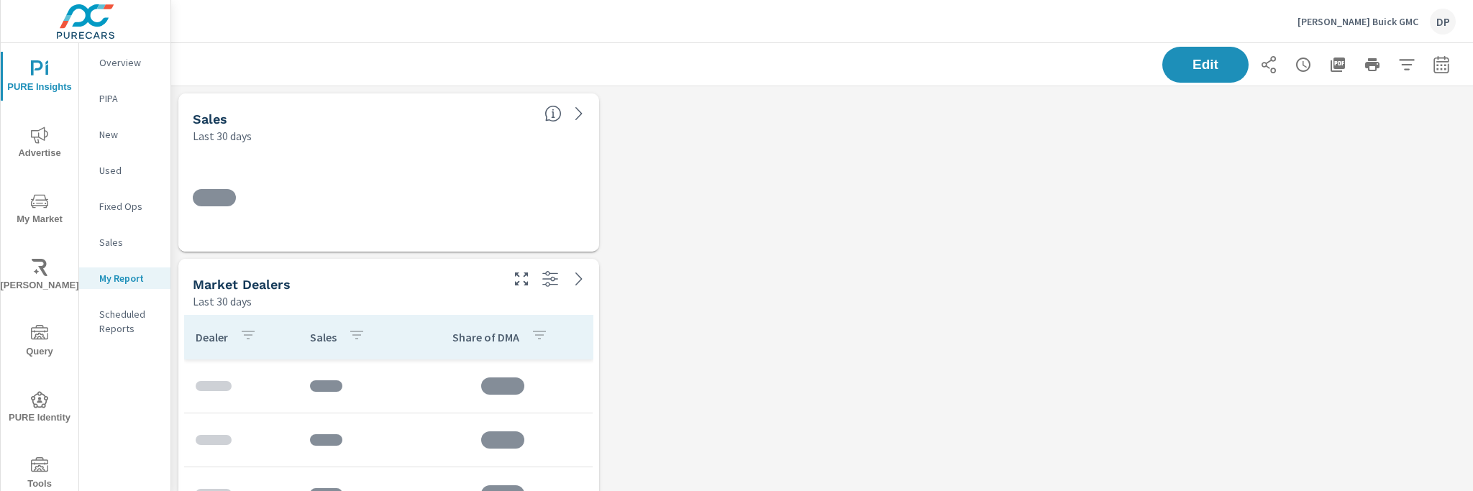
scroll to position [526, 1313]
